Goal: Find specific page/section: Find specific page/section

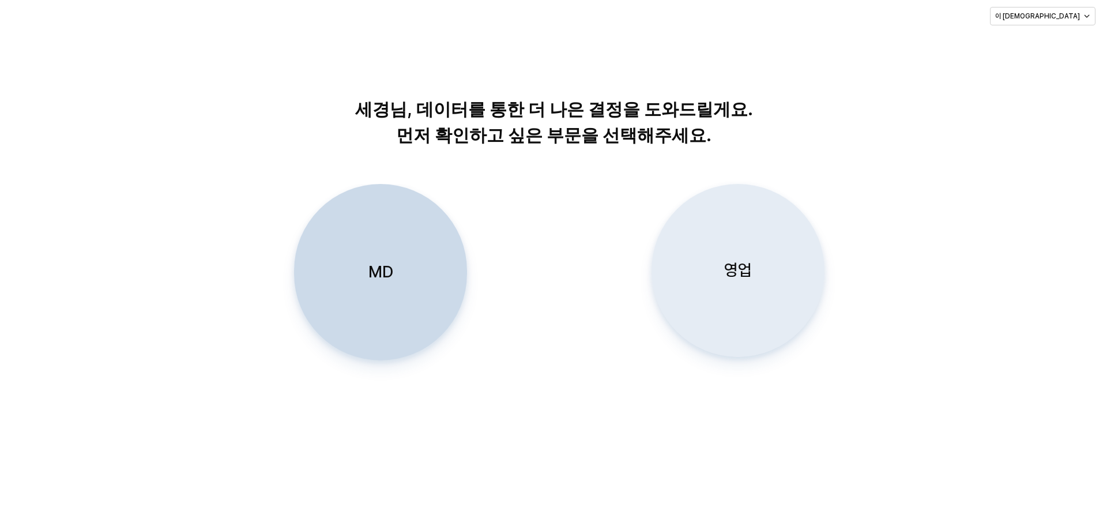
click at [725, 275] on p "영업" at bounding box center [738, 270] width 28 height 21
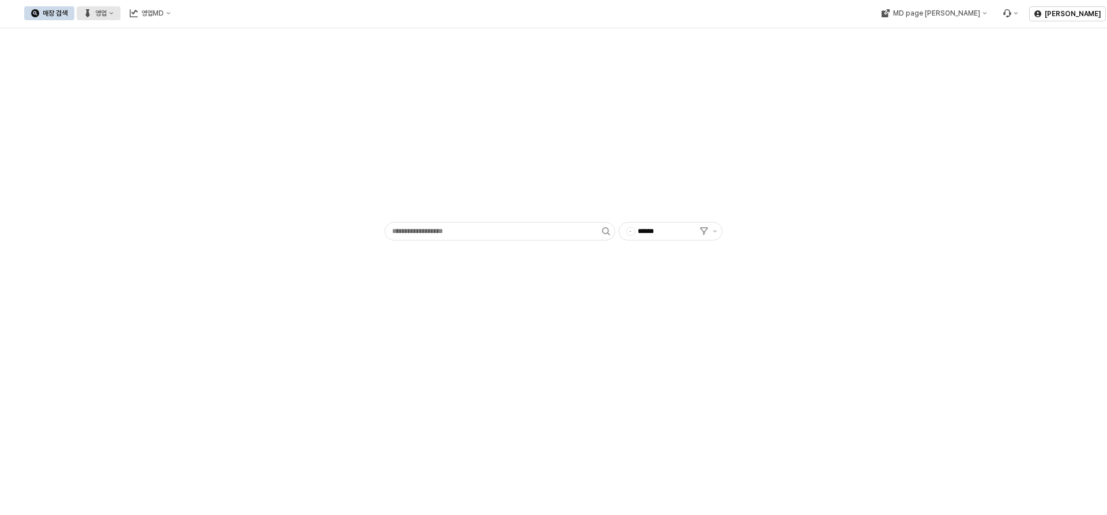
click at [107, 11] on div "영업" at bounding box center [101, 13] width 12 height 8
click at [216, 48] on div "매장상세 현황" at bounding box center [226, 54] width 91 height 18
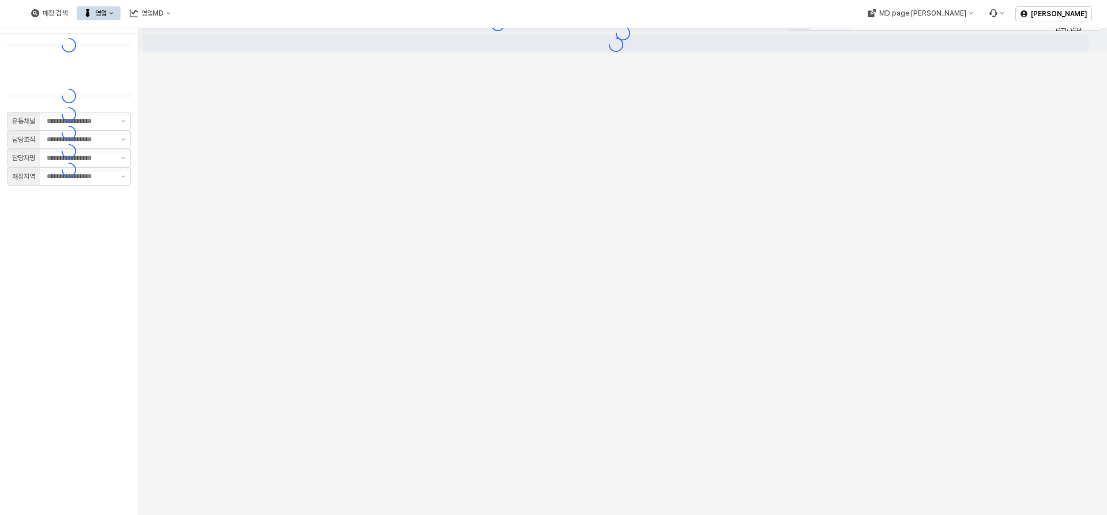
type input "**"
